Goal: Task Accomplishment & Management: Use online tool/utility

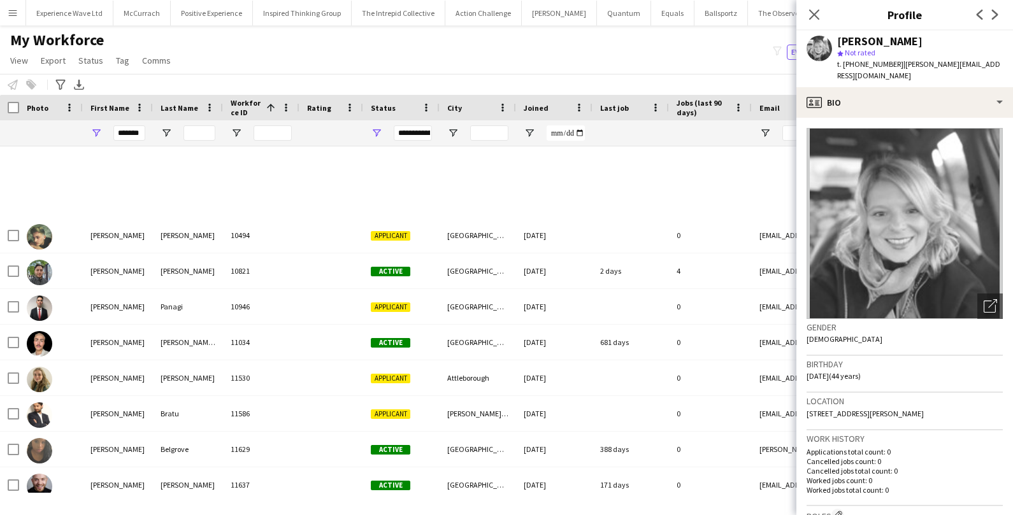
scroll to position [447, 0]
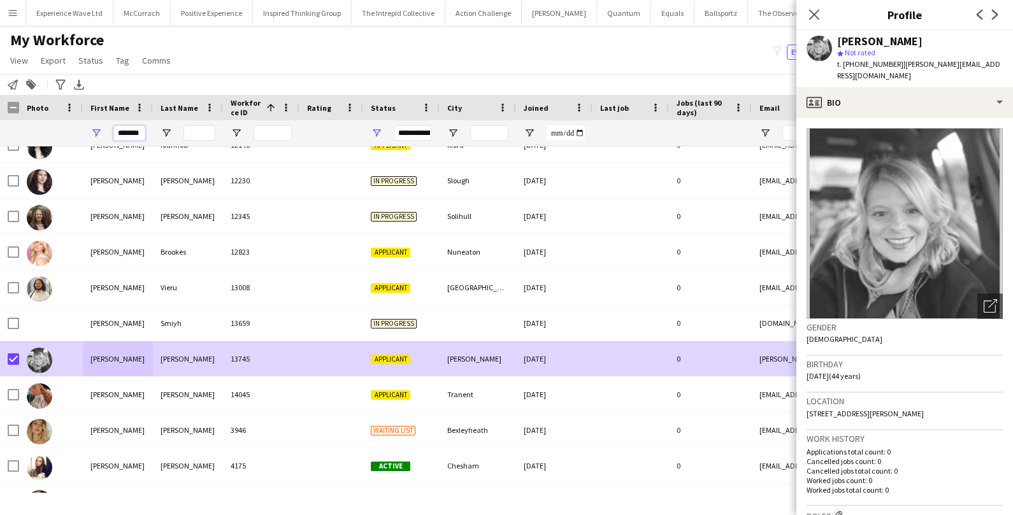
drag, startPoint x: 142, startPoint y: 132, endPoint x: 96, endPoint y: 136, distance: 46.6
click at [96, 136] on div "*******" at bounding box center [118, 132] width 70 height 25
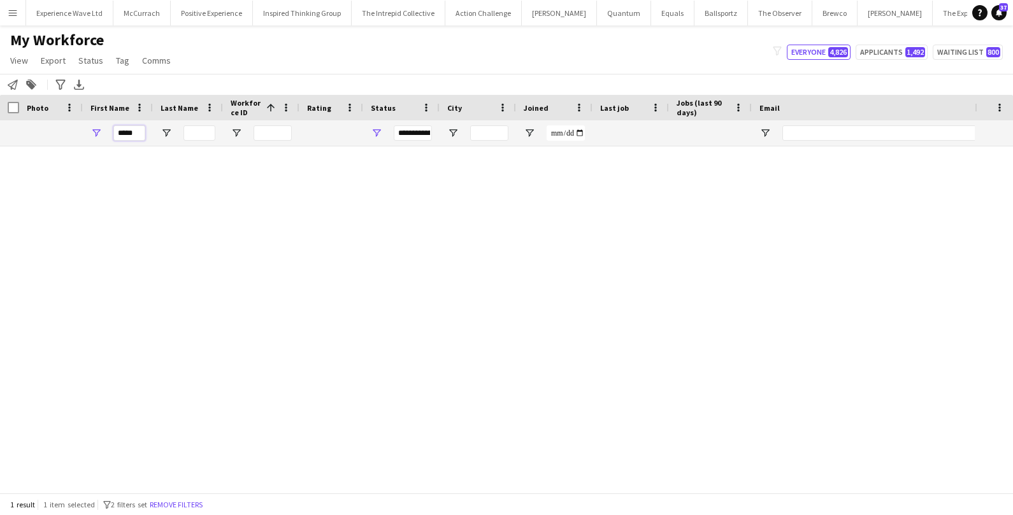
scroll to position [0, 0]
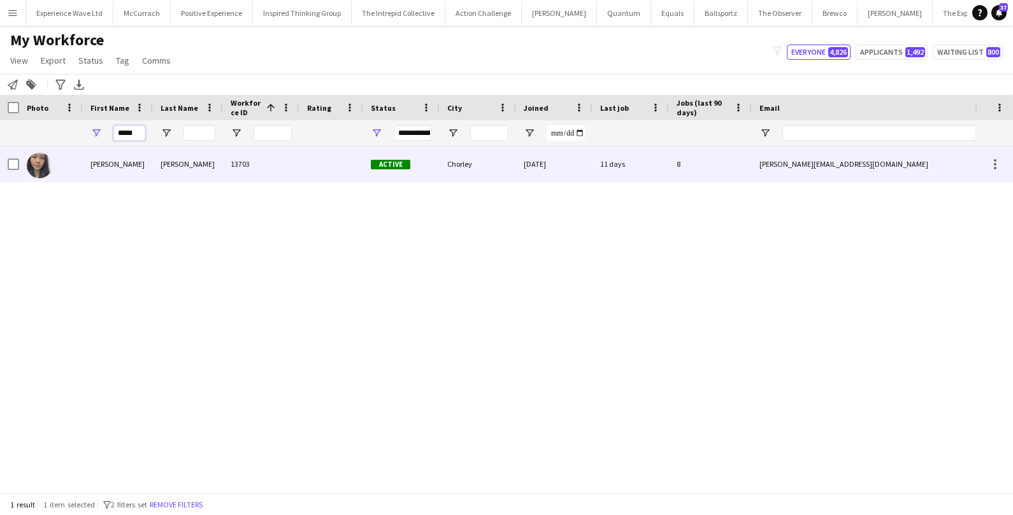
type input "*****"
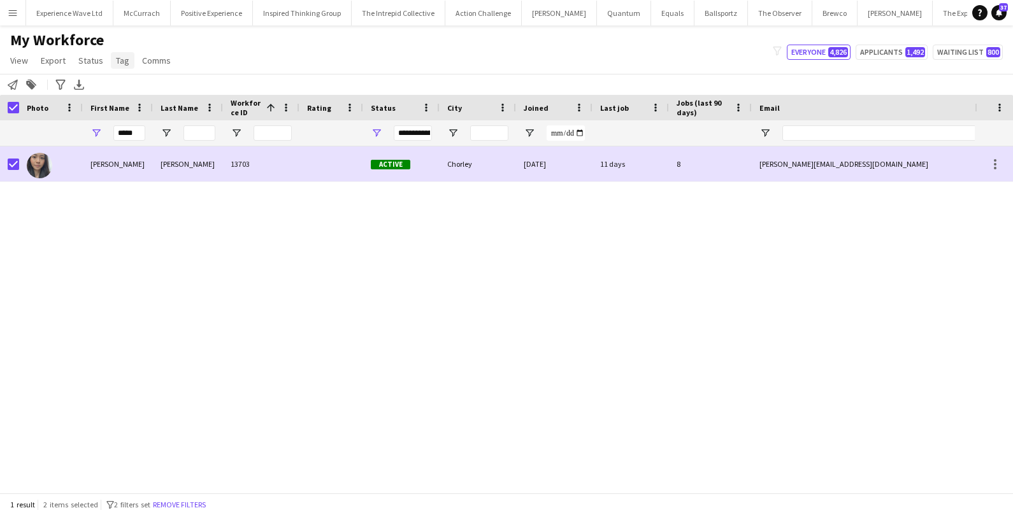
click at [124, 62] on span "Tag" at bounding box center [122, 60] width 13 height 11
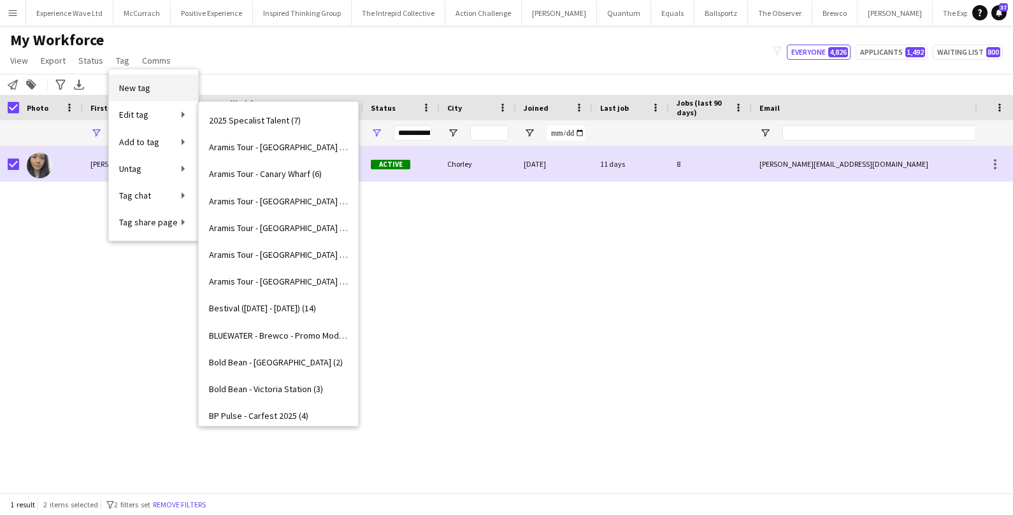
click at [140, 87] on span "New tag" at bounding box center [134, 87] width 31 height 11
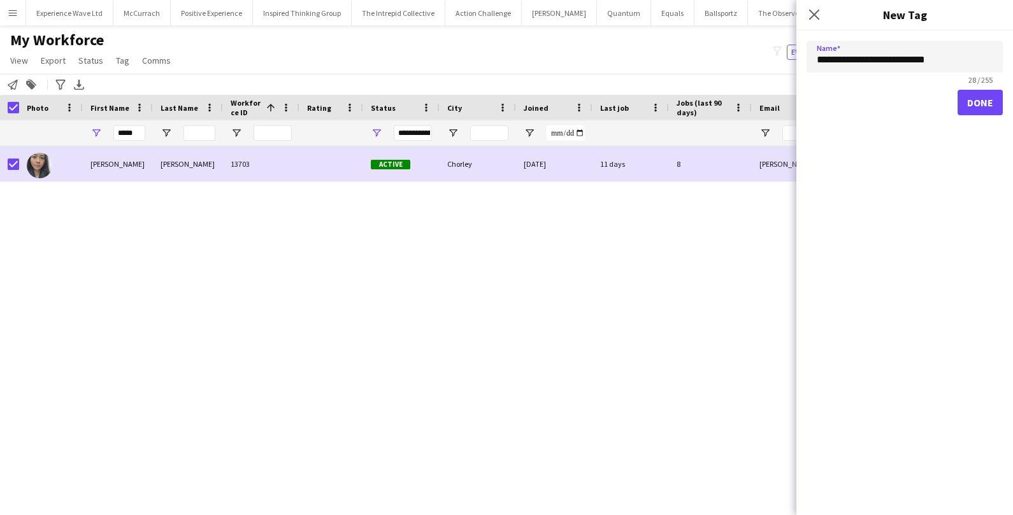
type input "**********"
click at [971, 111] on button "Done" at bounding box center [979, 102] width 45 height 25
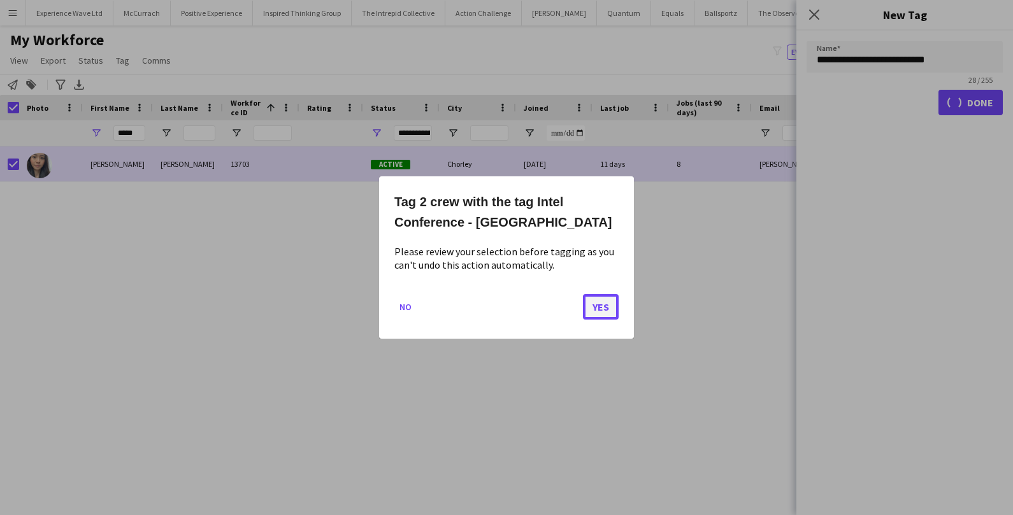
click at [605, 311] on button "Yes" at bounding box center [601, 306] width 36 height 25
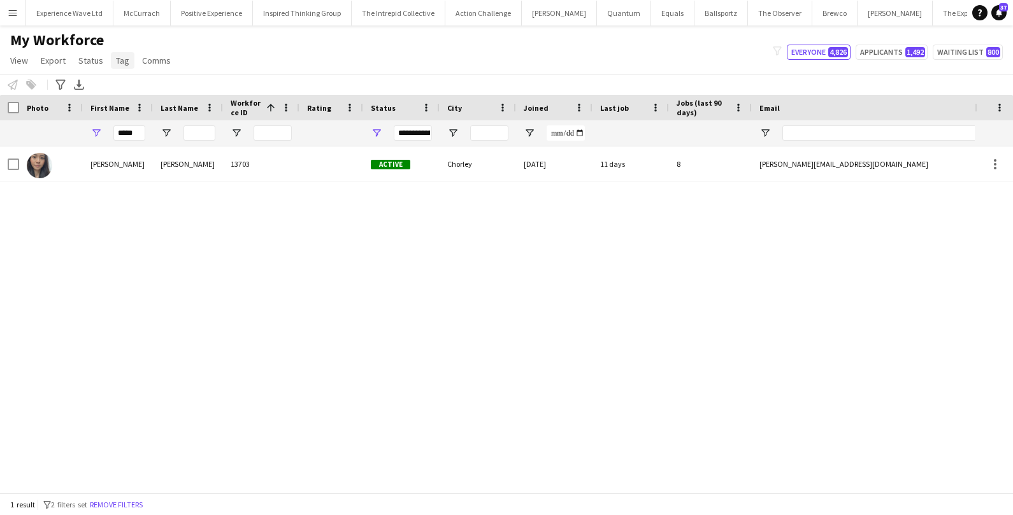
click at [120, 57] on span "Tag" at bounding box center [122, 60] width 13 height 11
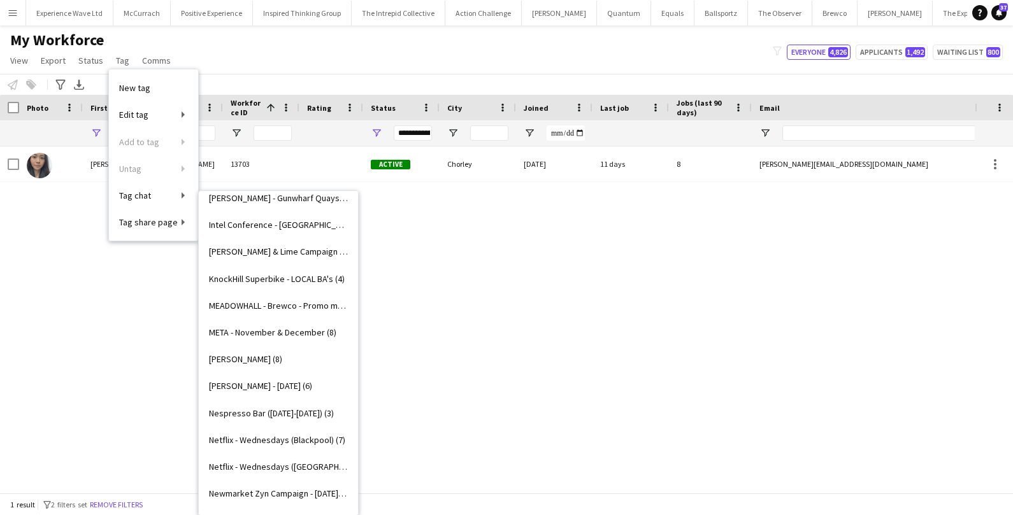
scroll to position [1358, 0]
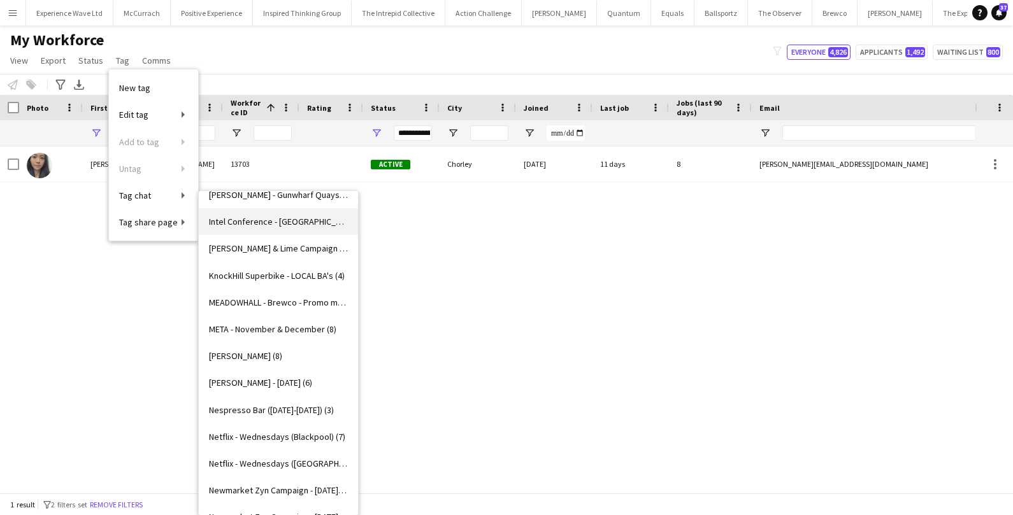
click at [267, 222] on span "Intel Conference - Liverpool (2)" at bounding box center [278, 221] width 139 height 11
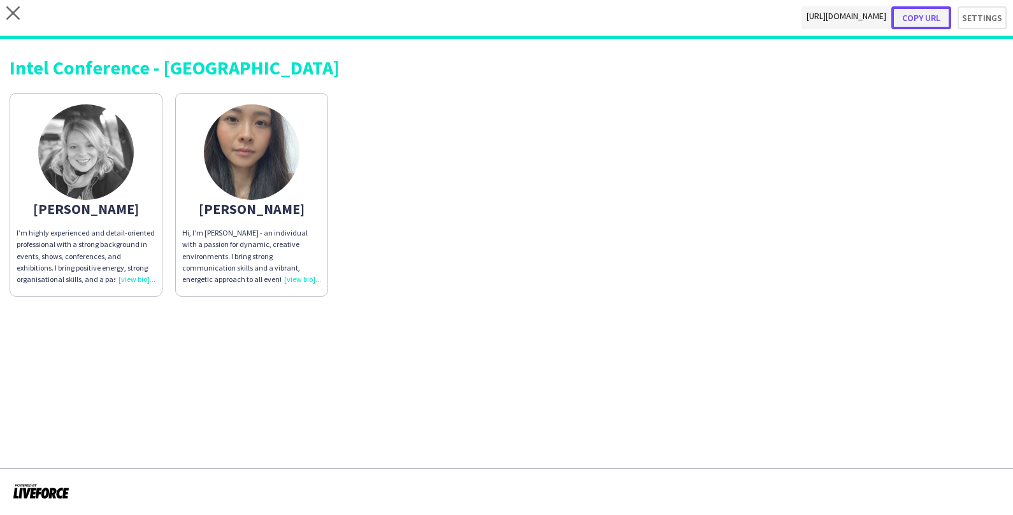
click at [929, 20] on button "Copy url" at bounding box center [921, 17] width 60 height 23
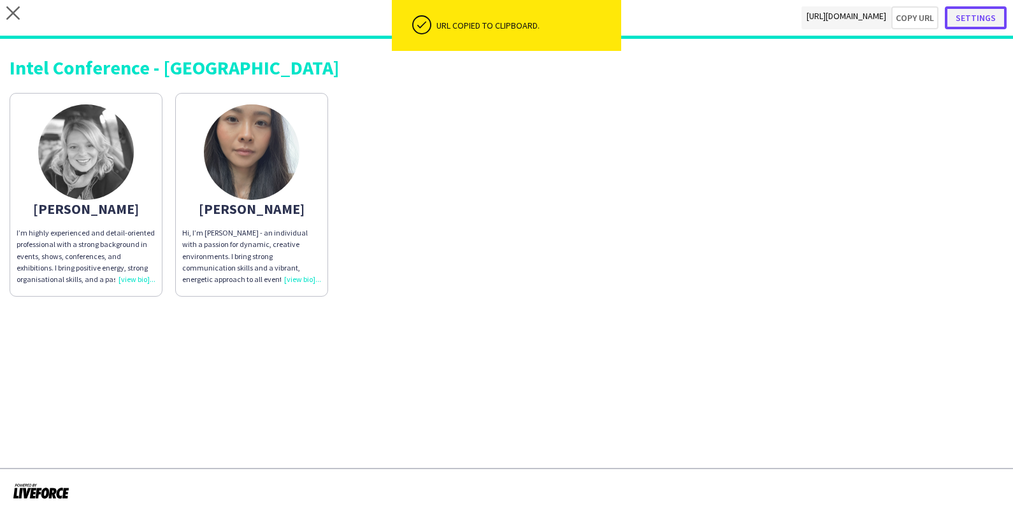
click at [990, 20] on button "Settings" at bounding box center [975, 17] width 62 height 23
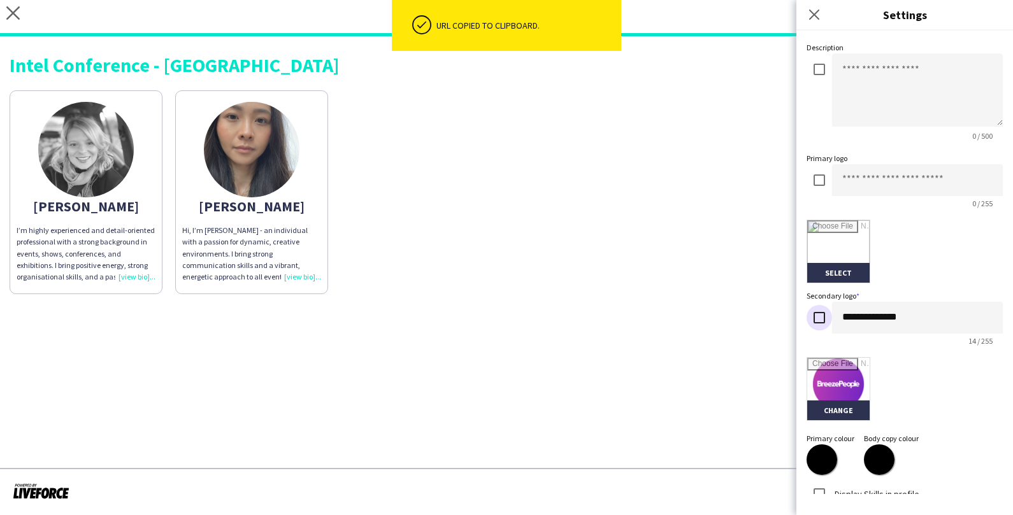
scroll to position [234, 0]
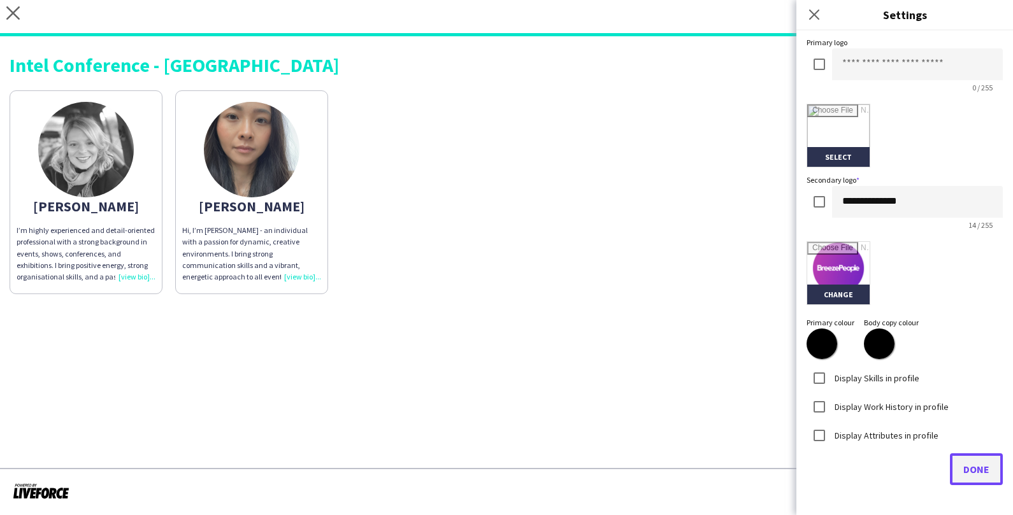
click at [973, 468] on span "Done" at bounding box center [976, 469] width 26 height 13
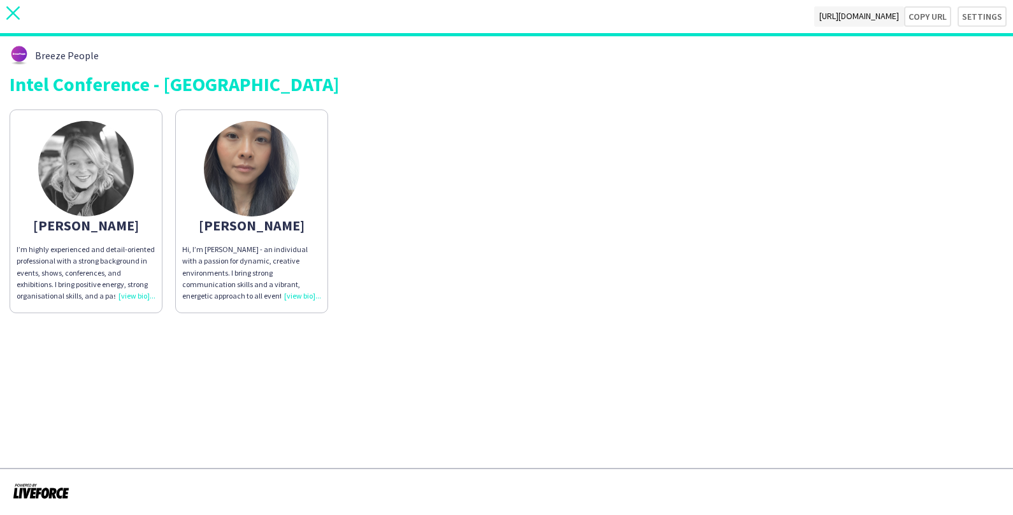
click at [10, 12] on icon "close" at bounding box center [12, 12] width 13 height 13
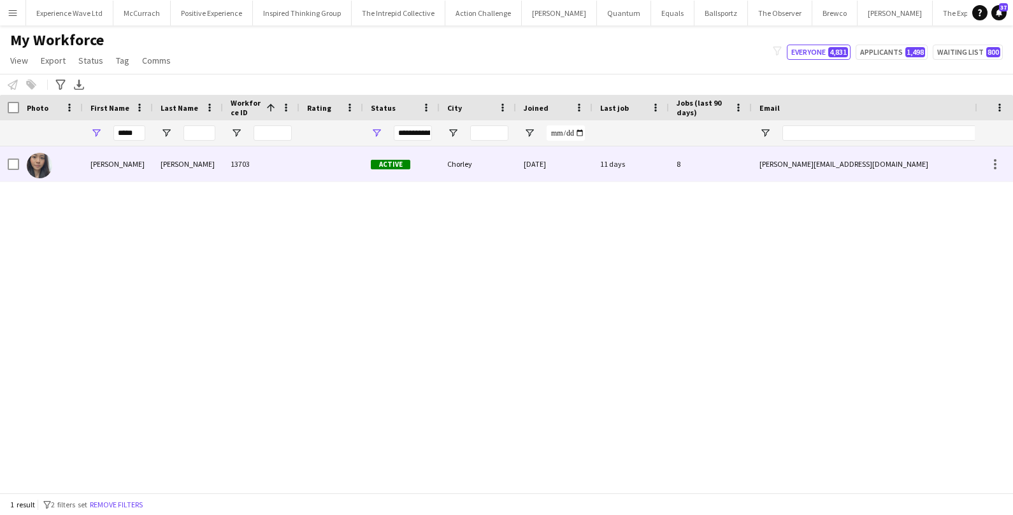
click at [124, 166] on div "[PERSON_NAME]" at bounding box center [118, 163] width 70 height 35
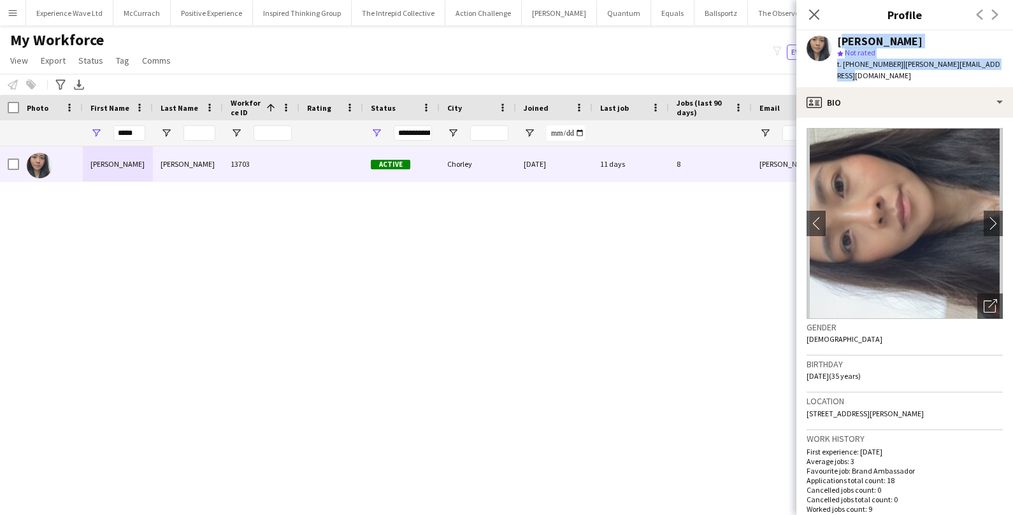
drag, startPoint x: 838, startPoint y: 41, endPoint x: 1012, endPoint y: 62, distance: 175.1
click at [1012, 62] on app-profile-header "Man Ying Cheng star Not rated t. +447988622939 | m.y.cheng@edu.salford.ac.uk" at bounding box center [904, 59] width 217 height 57
copy div "Man Ying Cheng star Not rated t. +447988622939 | m.y.cheng@edu.salford.ac.uk"
drag, startPoint x: 138, startPoint y: 132, endPoint x: 89, endPoint y: 130, distance: 48.4
click at [90, 130] on div "*****" at bounding box center [118, 132] width 70 height 25
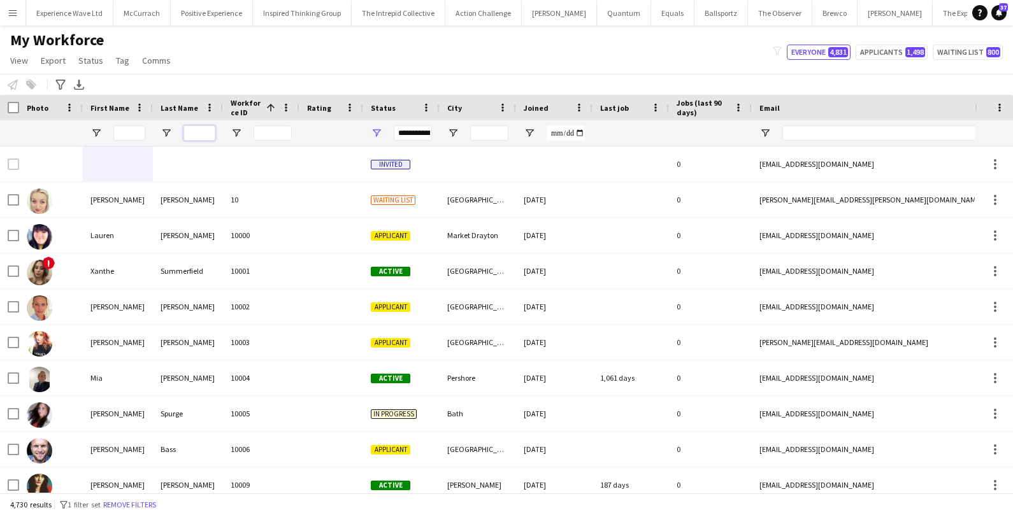
click at [188, 134] on input "Last Name Filter Input" at bounding box center [199, 132] width 32 height 15
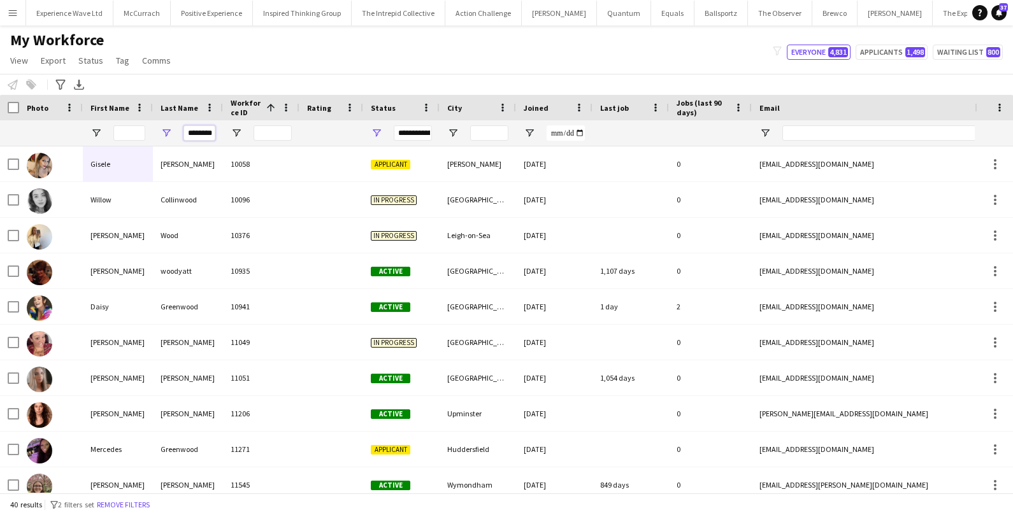
scroll to position [0, 8]
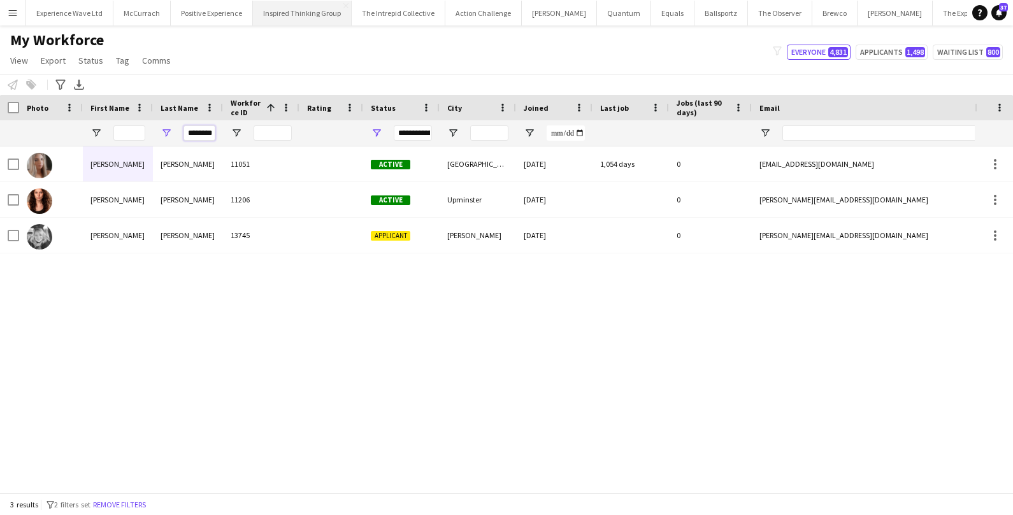
type input "********"
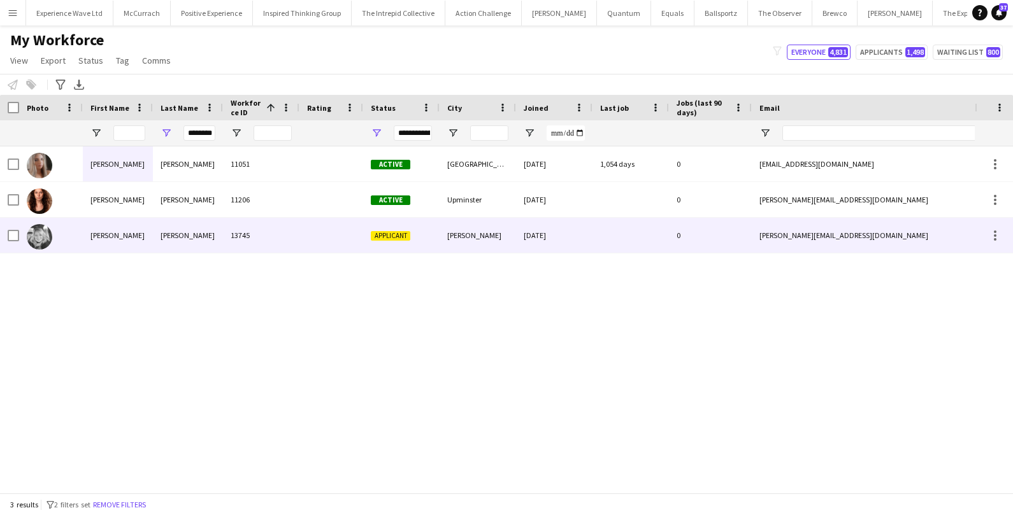
click at [187, 235] on div "[PERSON_NAME]" at bounding box center [188, 235] width 70 height 35
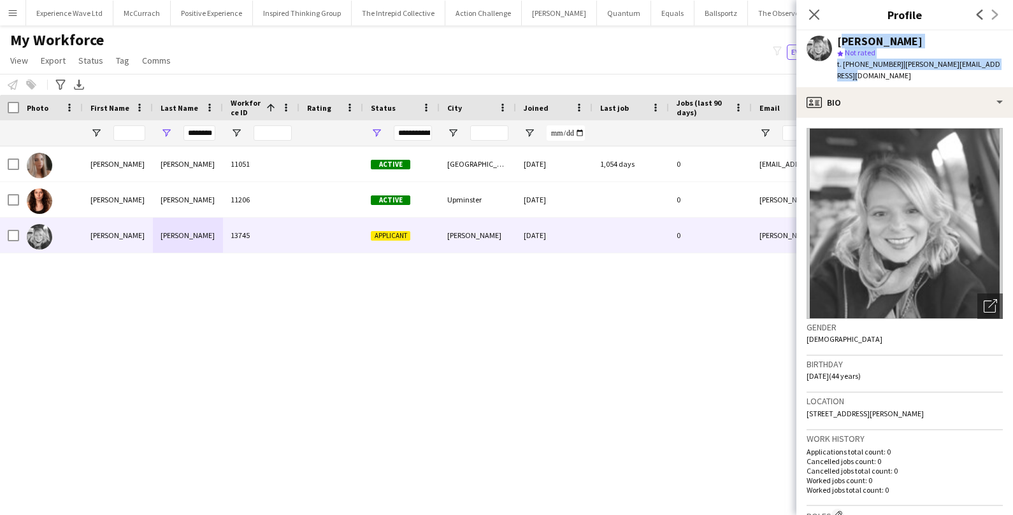
drag, startPoint x: 837, startPoint y: 41, endPoint x: 1007, endPoint y: 70, distance: 171.8
click at [1007, 70] on div "Alexandra Woodward star Not rated t. +447947427325 | sasha.woodward@hotmail.co.…" at bounding box center [904, 59] width 217 height 57
copy div "Alexandra Woodward star Not rated t. +447947427325 | sasha.woodward@hotmail.co.…"
click at [428, 413] on div "Emma Woodward 11051 Active Southampton 09-11-2022 1,054 days 0 xx_emaloxx@hotma…" at bounding box center [487, 319] width 974 height 346
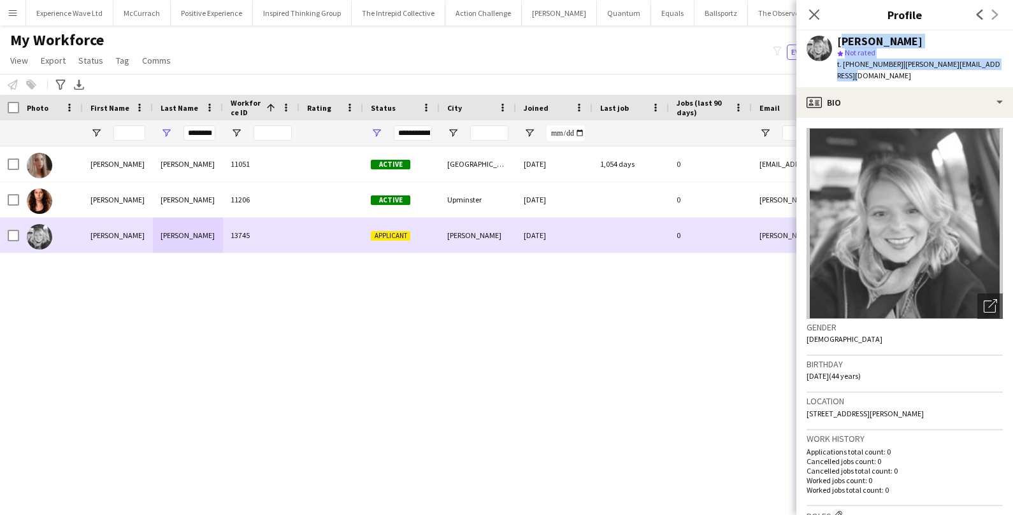
click at [587, 239] on div "[DATE]" at bounding box center [554, 235] width 76 height 35
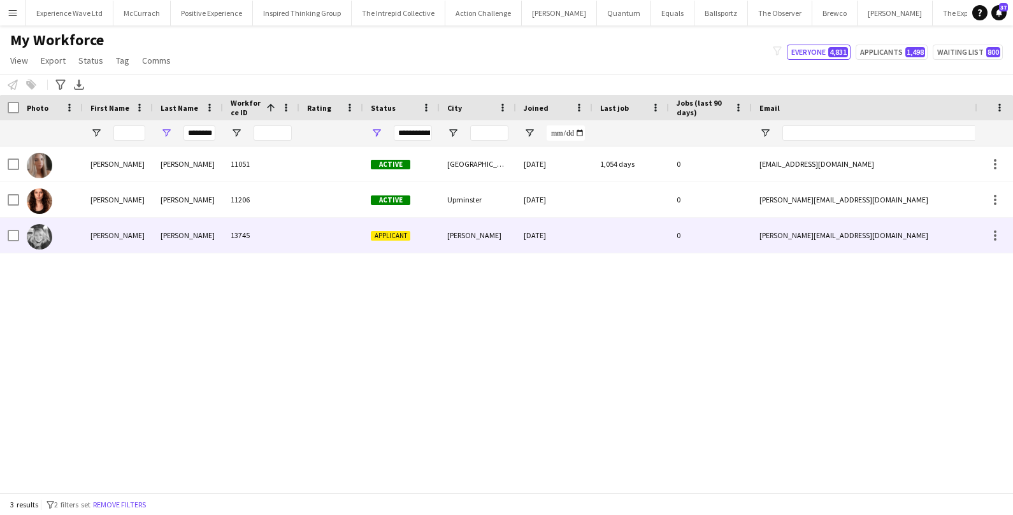
click at [587, 239] on div "[DATE]" at bounding box center [554, 235] width 76 height 35
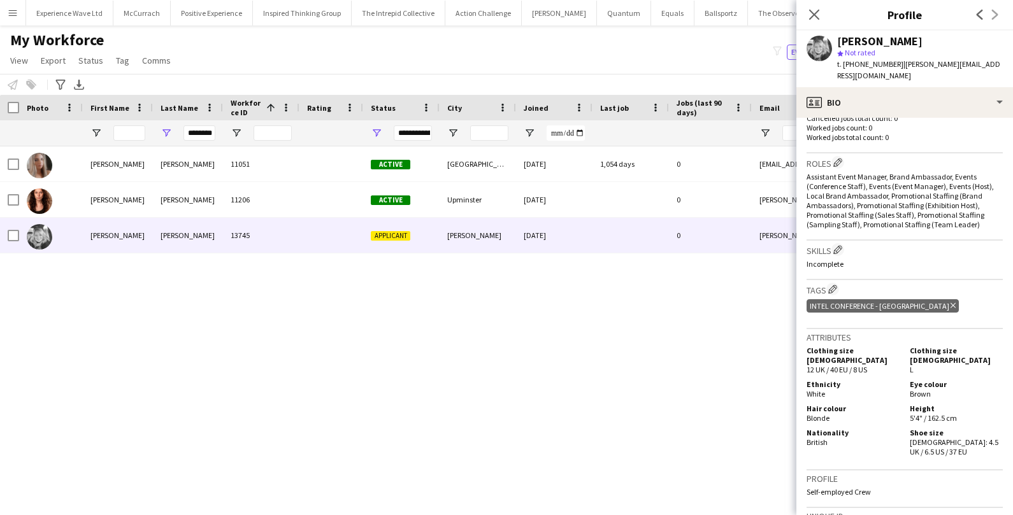
scroll to position [587, 0]
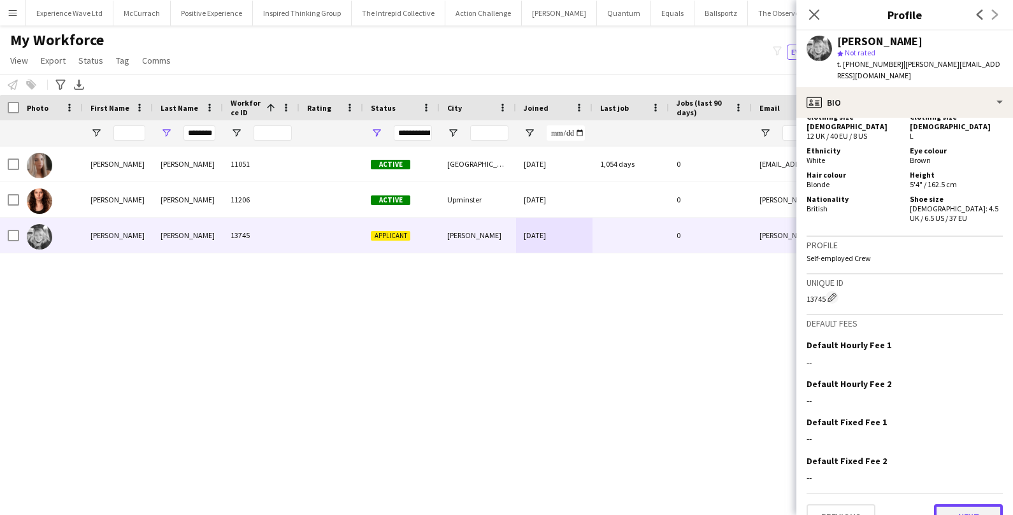
click at [965, 504] on button "Next" at bounding box center [968, 516] width 69 height 25
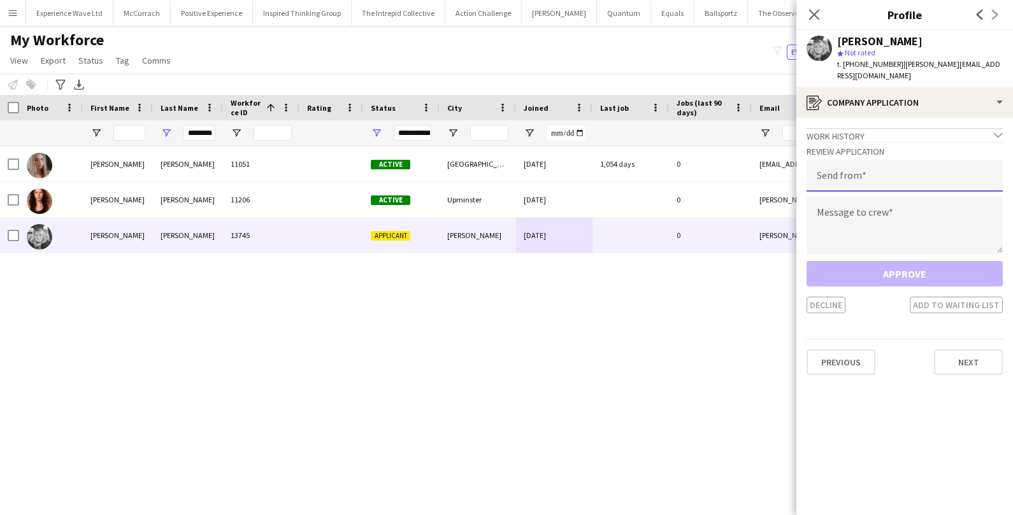
click at [857, 174] on input "email" at bounding box center [904, 176] width 196 height 32
type input "**********"
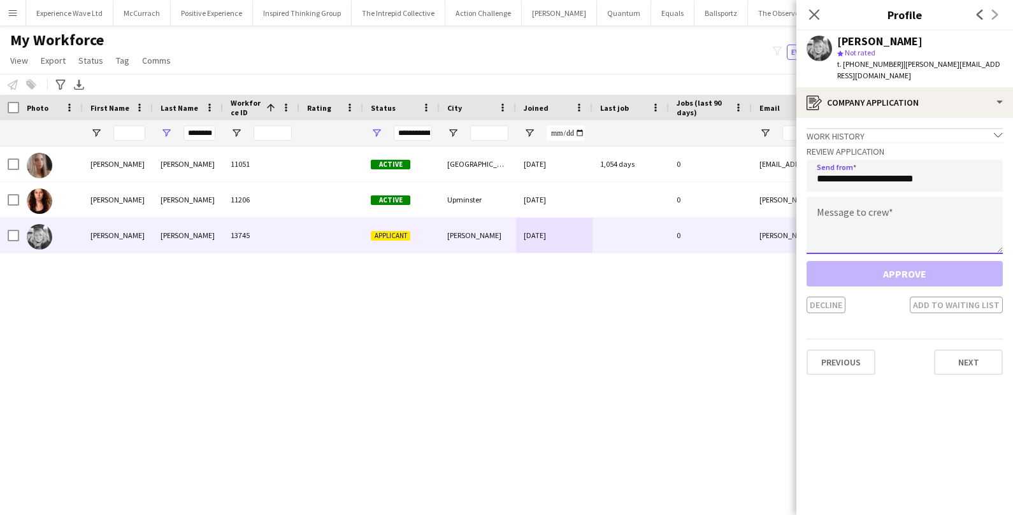
click at [857, 235] on textarea at bounding box center [904, 225] width 196 height 57
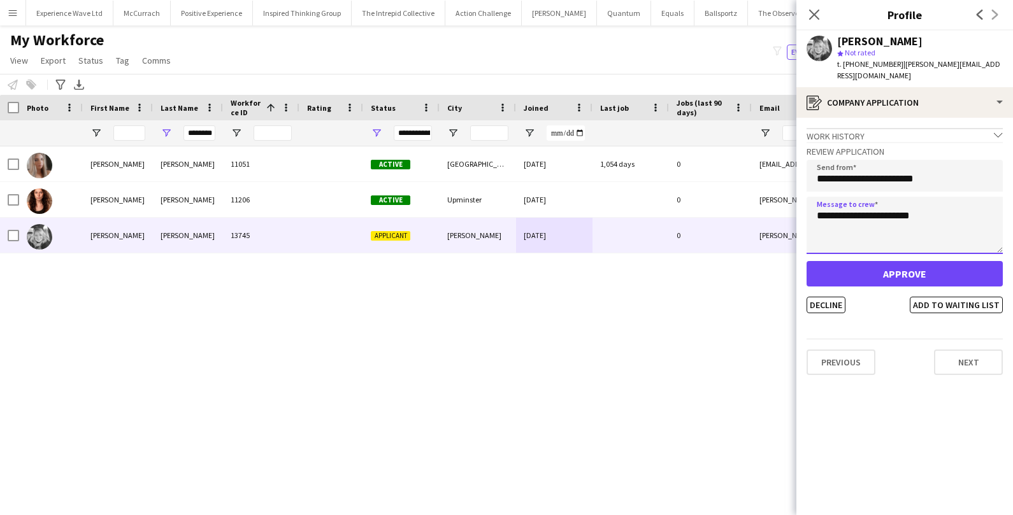
type textarea "**********"
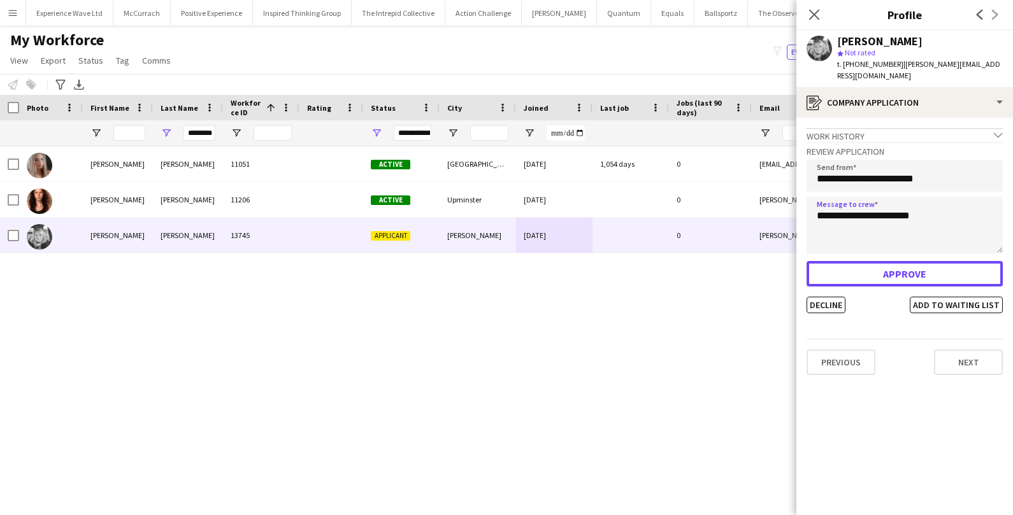
click at [913, 261] on button "Approve" at bounding box center [904, 273] width 196 height 25
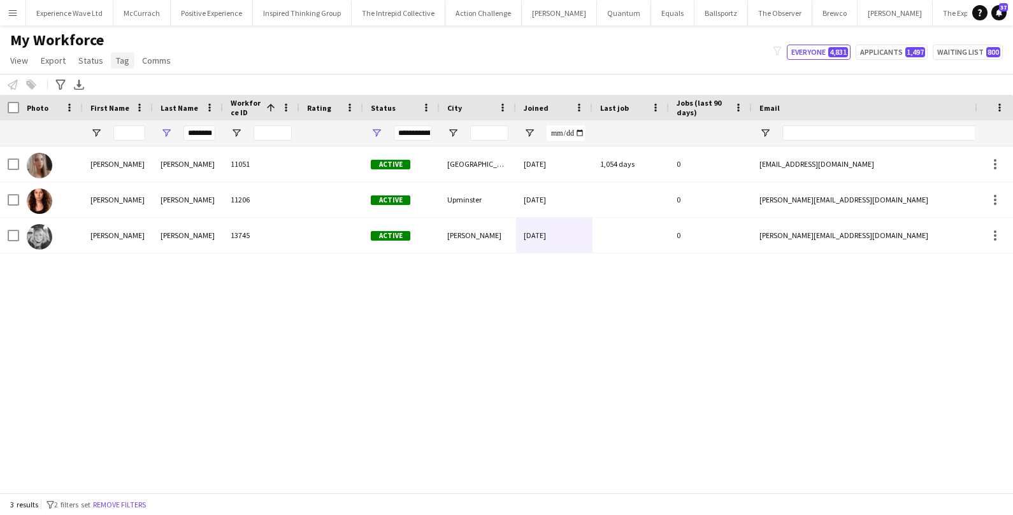
click at [116, 61] on span "Tag" at bounding box center [122, 60] width 13 height 11
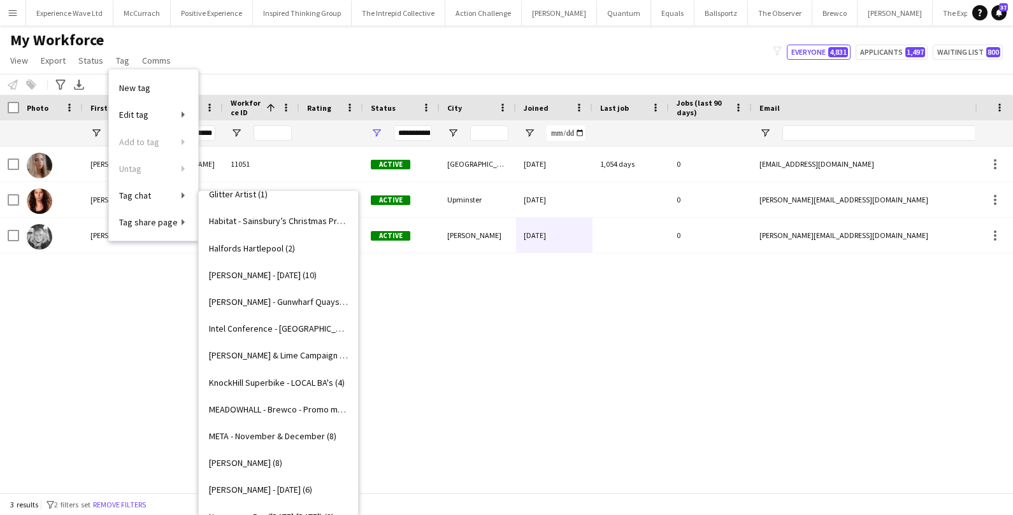
scroll to position [1252, 0]
click at [236, 331] on span "Intel Conference - Liverpool (2)" at bounding box center [278, 327] width 139 height 11
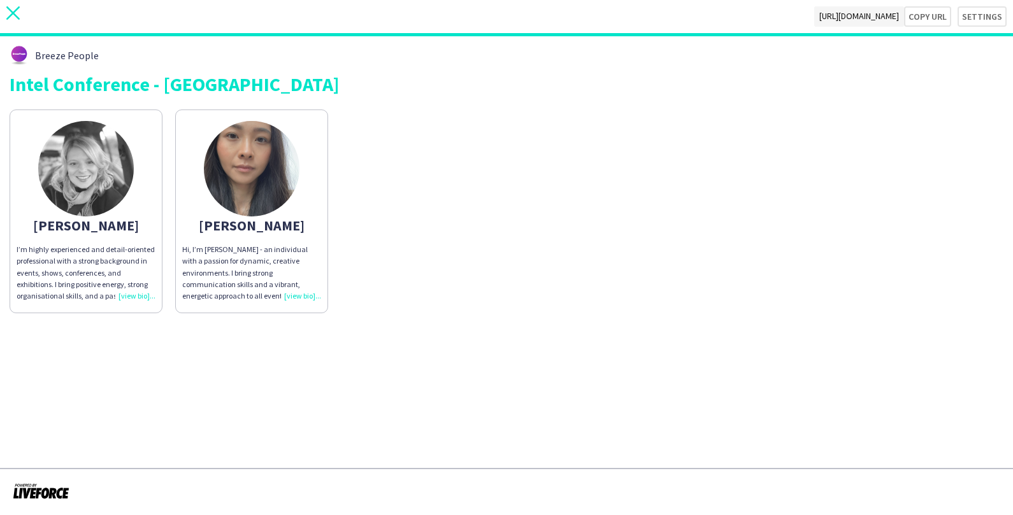
click at [13, 10] on icon "close" at bounding box center [12, 12] width 13 height 13
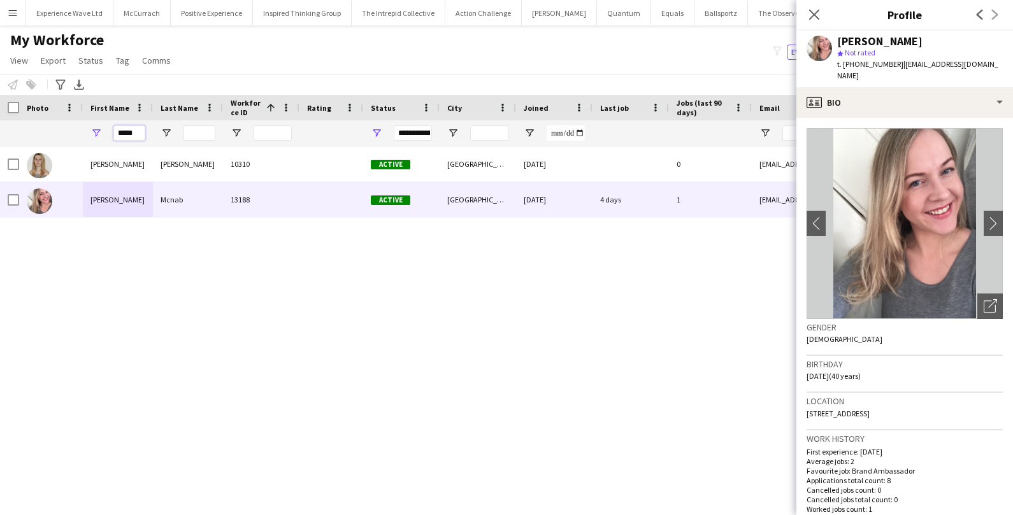
drag, startPoint x: 138, startPoint y: 133, endPoint x: 76, endPoint y: 132, distance: 61.8
click at [76, 132] on div "*****" at bounding box center [690, 132] width 1381 height 25
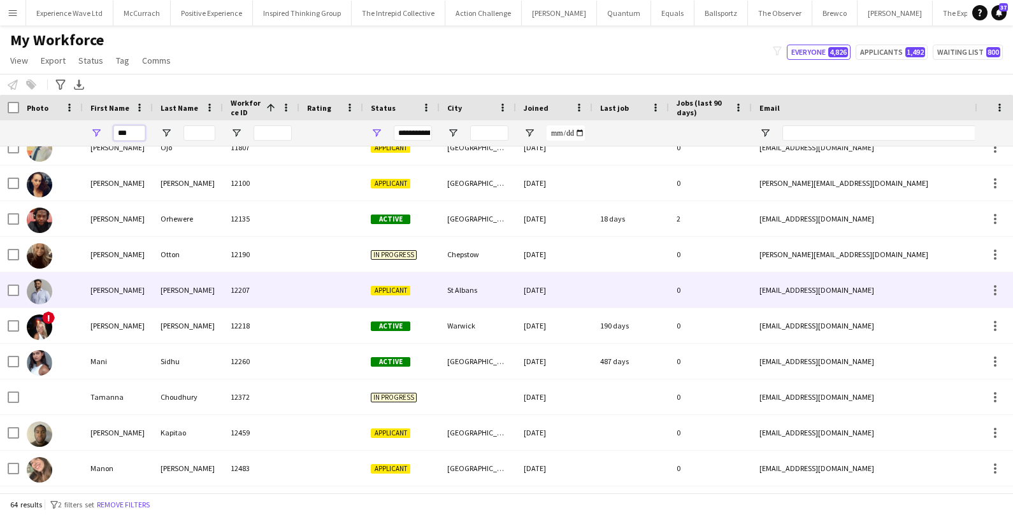
scroll to position [506, 0]
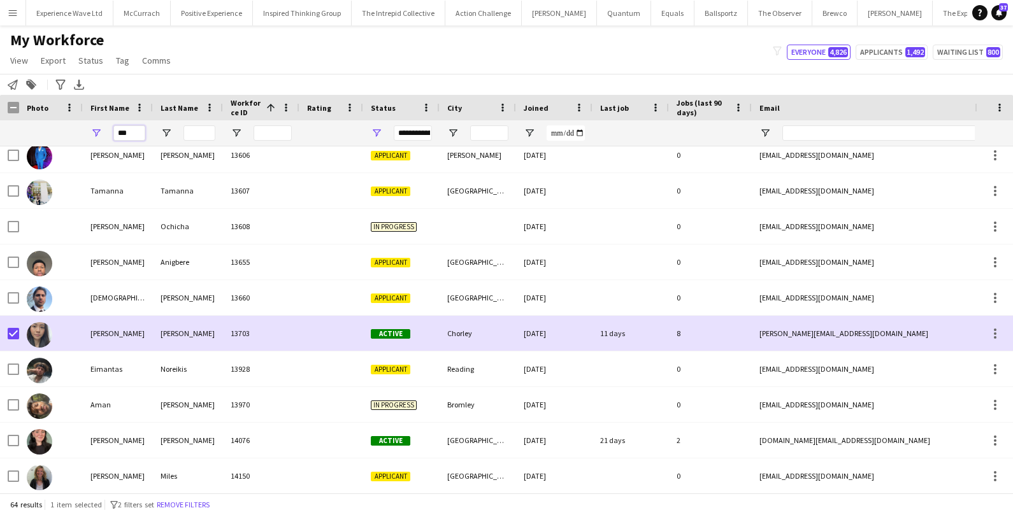
drag, startPoint x: 134, startPoint y: 131, endPoint x: 110, endPoint y: 131, distance: 24.2
click at [111, 131] on div "***" at bounding box center [118, 132] width 70 height 25
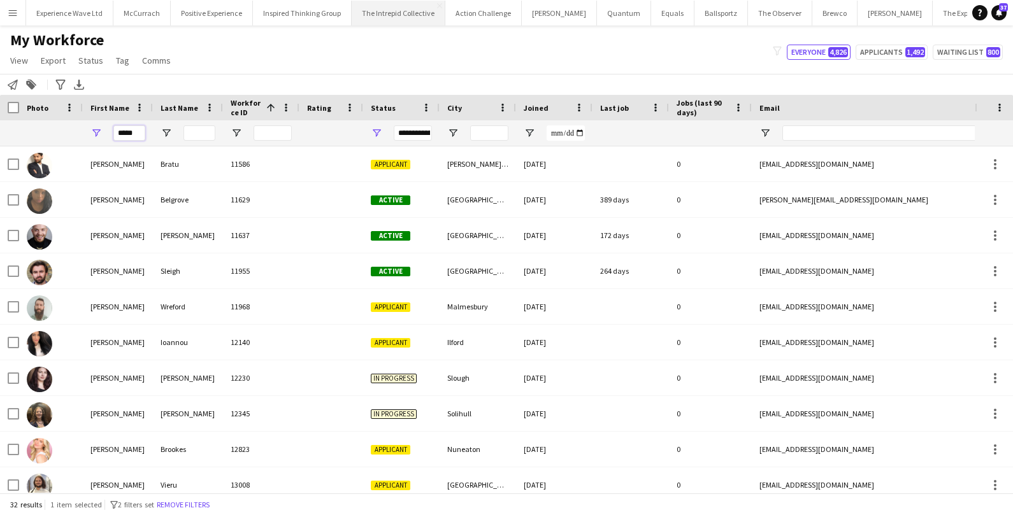
type input "*****"
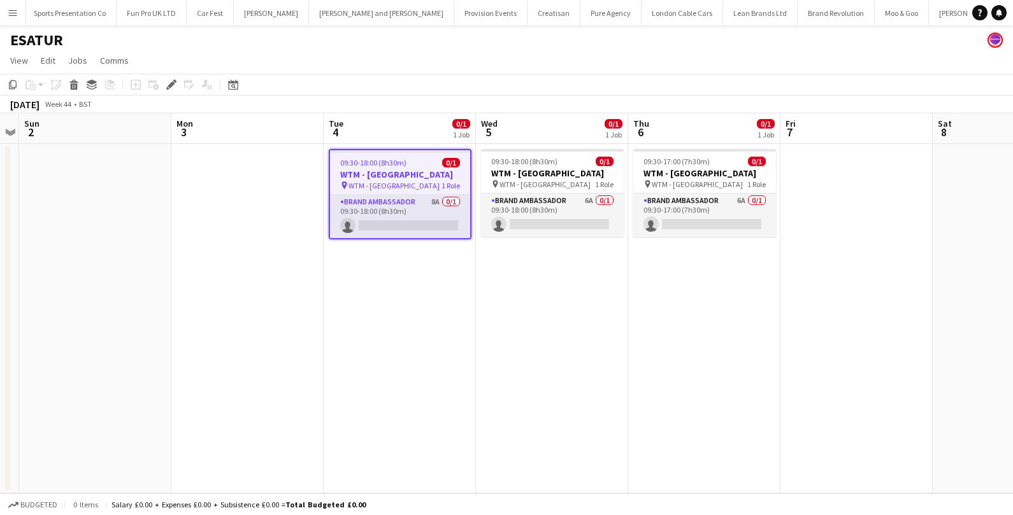
scroll to position [0, 1176]
click at [418, 218] on app-card-role "Brand Ambassador 8A 0/1 09:30-18:00 (8h30m) single-neutral-actions" at bounding box center [400, 216] width 140 height 43
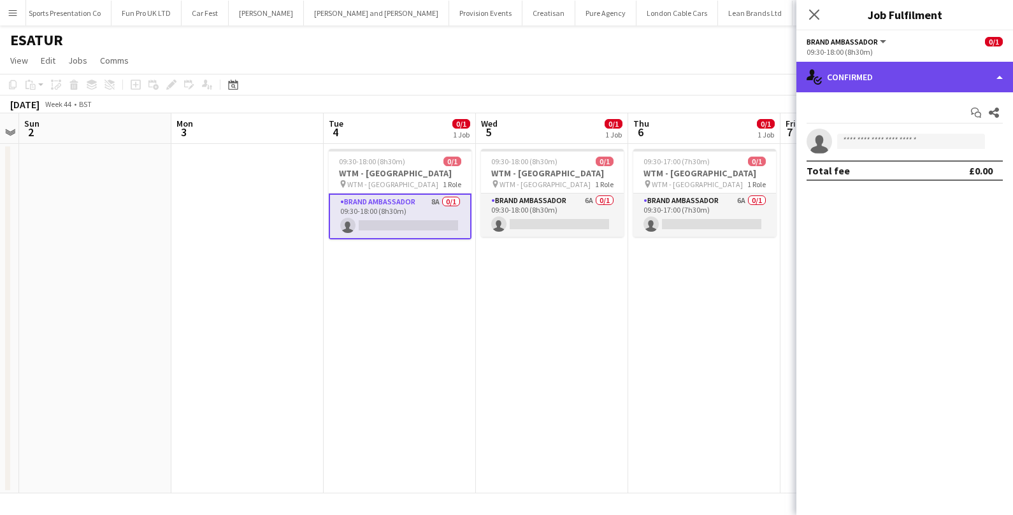
click at [948, 78] on div "single-neutral-actions-check-2 Confirmed" at bounding box center [904, 77] width 217 height 31
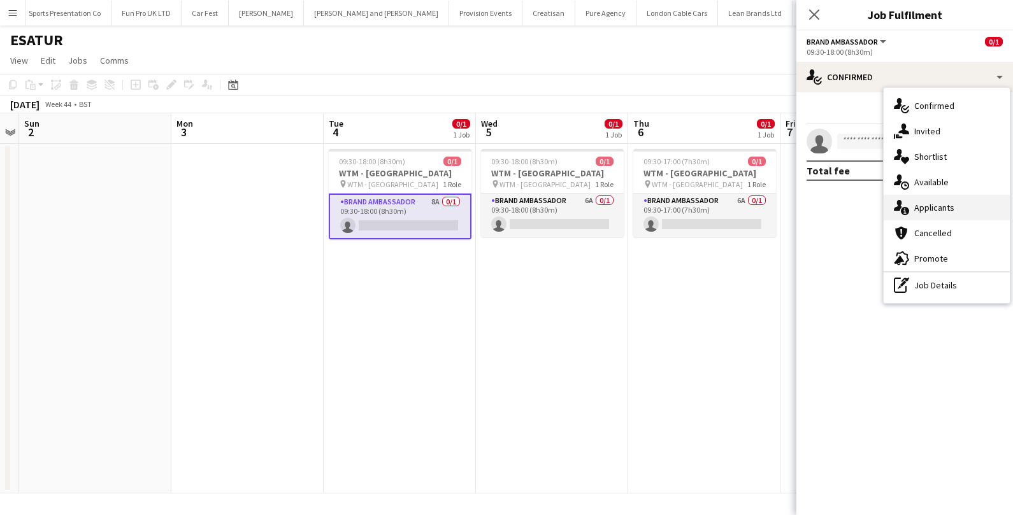
click at [942, 199] on div "single-neutral-actions-information Applicants" at bounding box center [946, 207] width 126 height 25
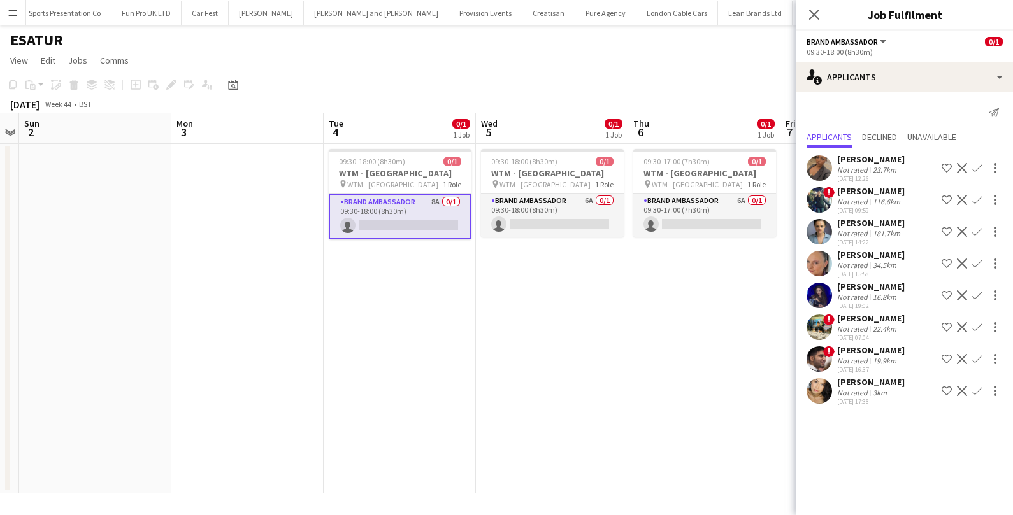
click at [410, 225] on app-card-role "Brand Ambassador 8A 0/1 09:30-18:00 (8h30m) single-neutral-actions" at bounding box center [400, 217] width 143 height 46
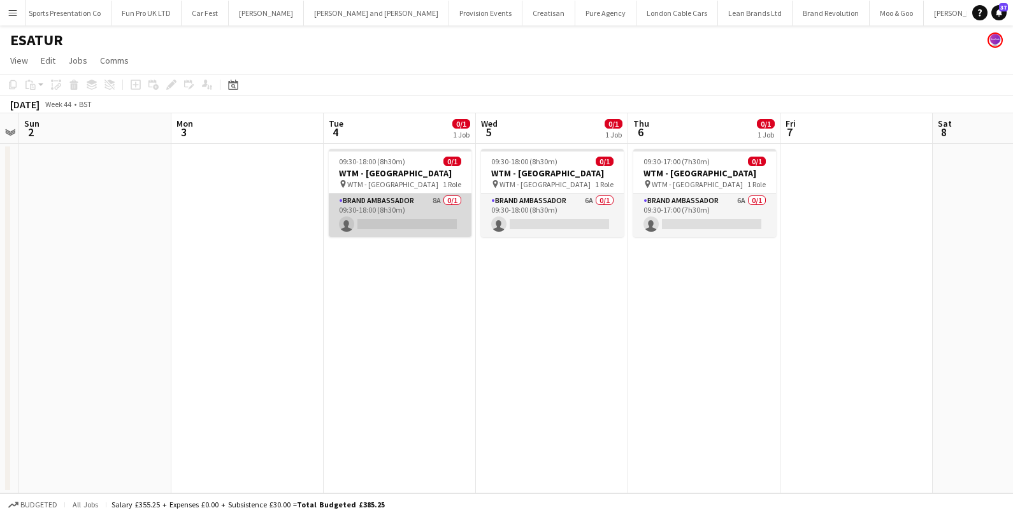
click at [423, 222] on app-card-role "Brand Ambassador 8A 0/1 09:30-18:00 (8h30m) single-neutral-actions" at bounding box center [400, 215] width 143 height 43
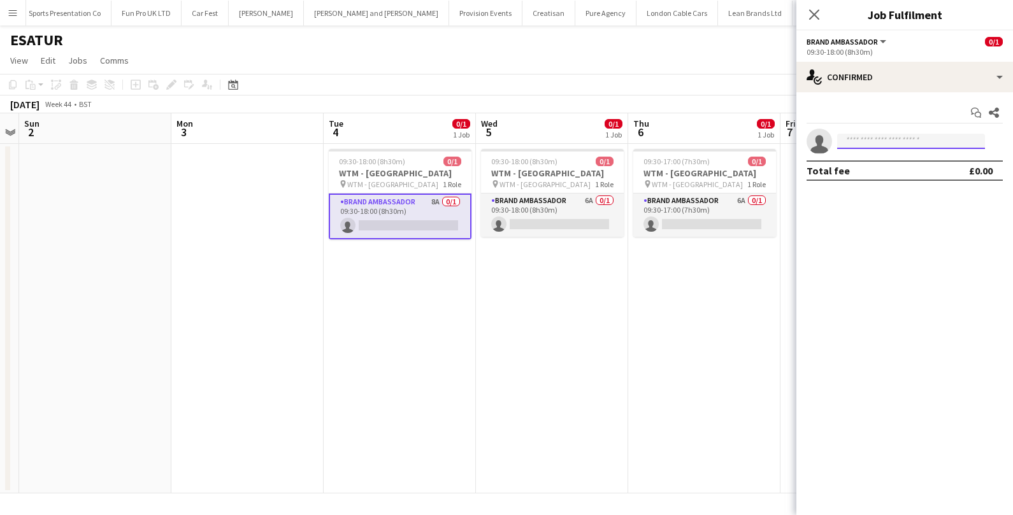
click at [907, 145] on input at bounding box center [911, 141] width 148 height 15
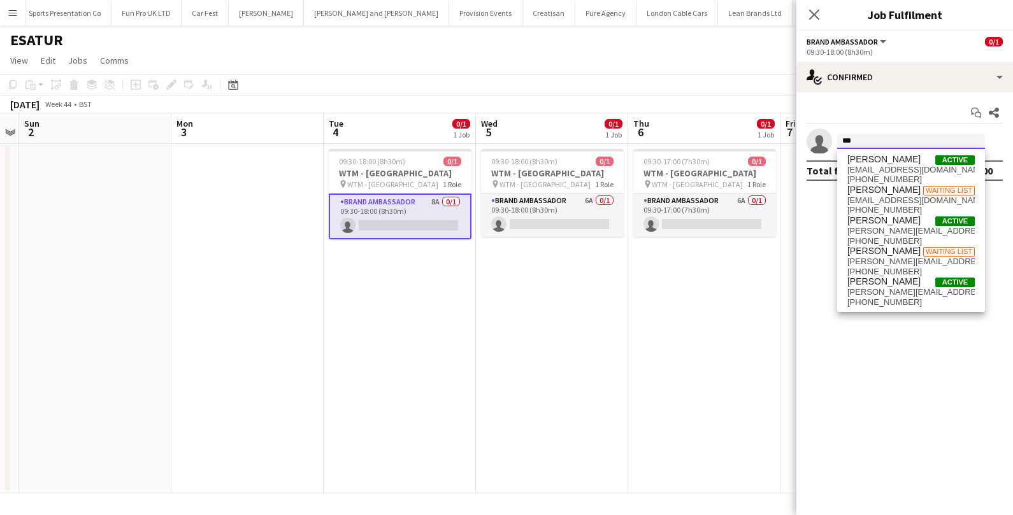
type input "***"
